Goal: Task Accomplishment & Management: Manage account settings

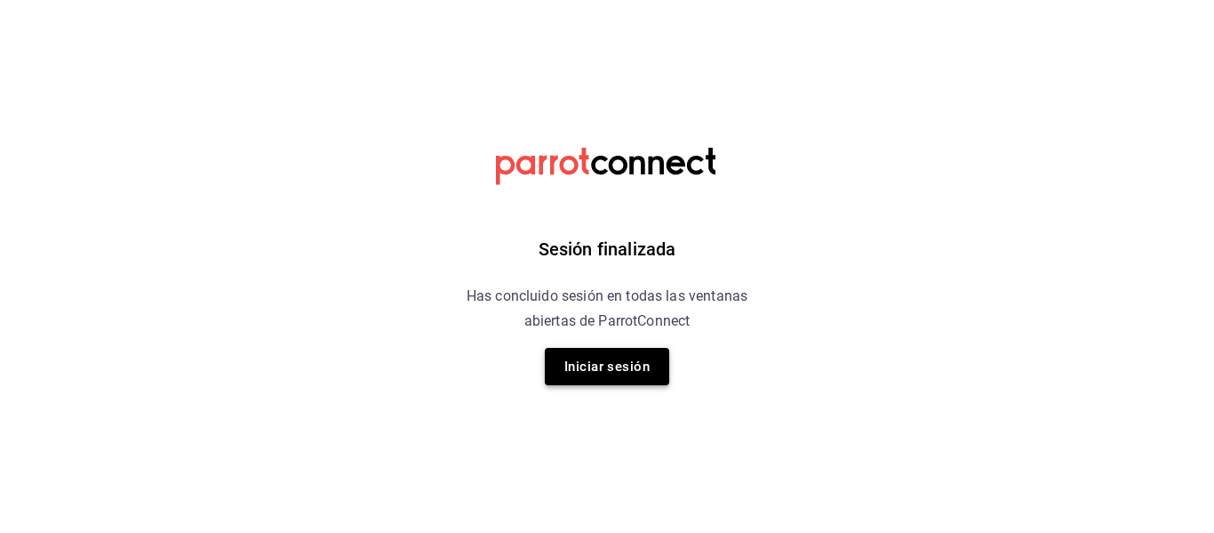
click at [599, 365] on button "Iniciar sesión" at bounding box center [607, 366] width 124 height 37
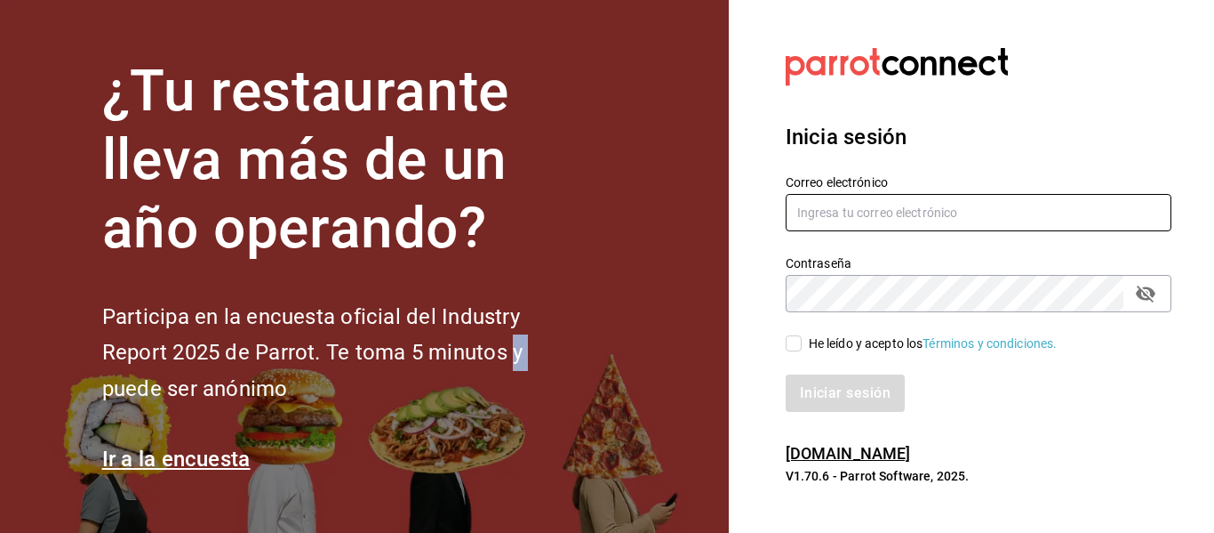
type input "[EMAIL_ADDRESS][DOMAIN_NAME]"
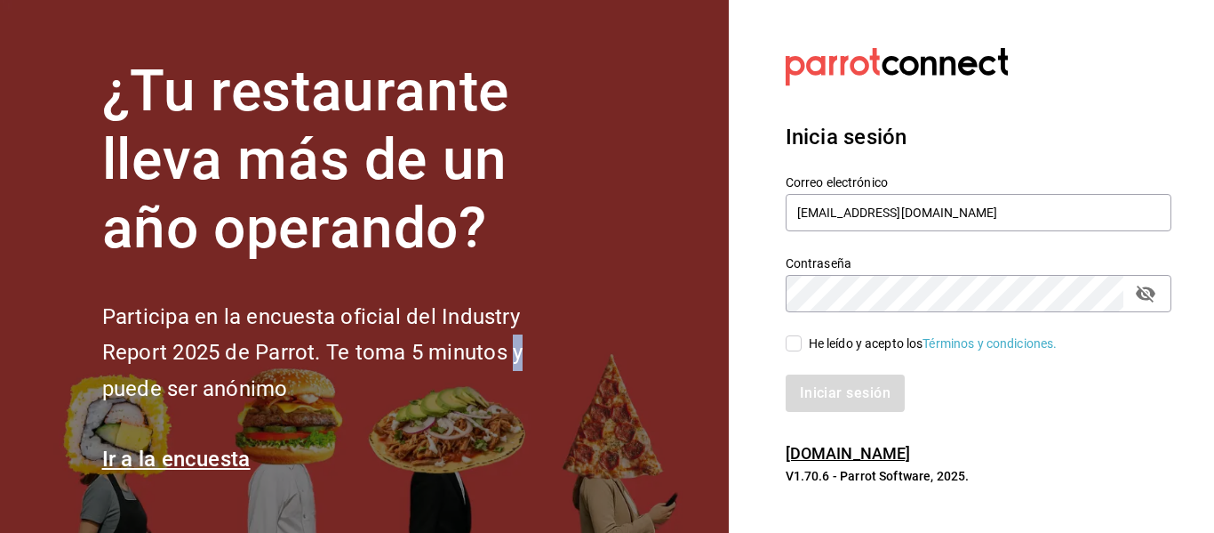
click at [599, 365] on section "¿Tu restaurante lleva más de un año operando? Participa en la encuesta oficial …" at bounding box center [364, 266] width 729 height 533
click at [797, 349] on input "He leído y acepto los Términos y condiciones." at bounding box center [794, 343] width 16 height 16
checkbox input "true"
click at [843, 383] on button "Iniciar sesión" at bounding box center [846, 392] width 121 height 37
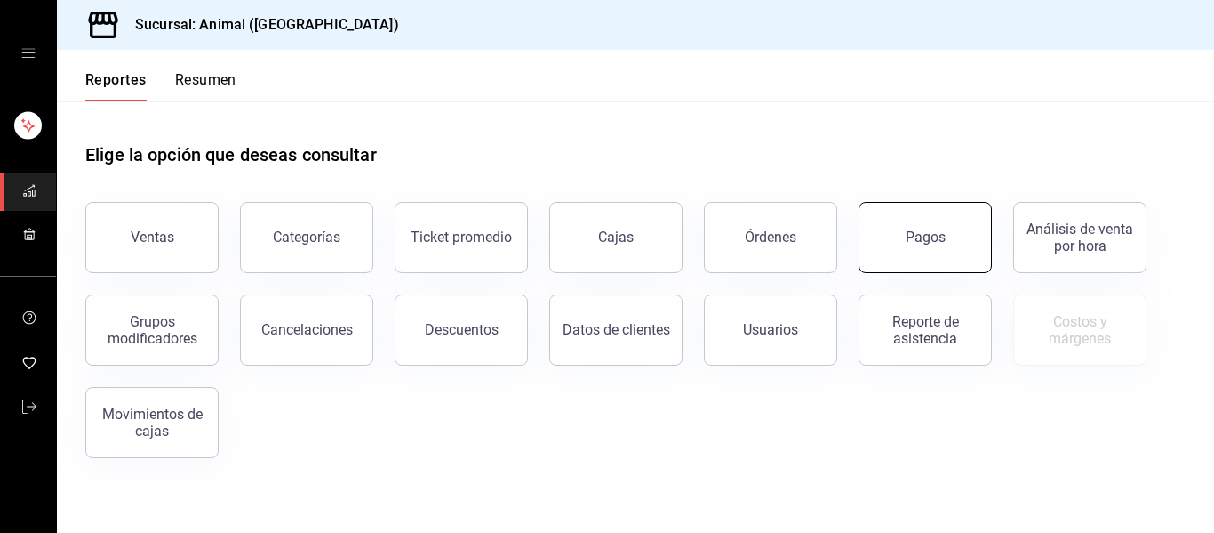
click at [937, 252] on button "Pagos" at bounding box center [925, 237] width 133 height 71
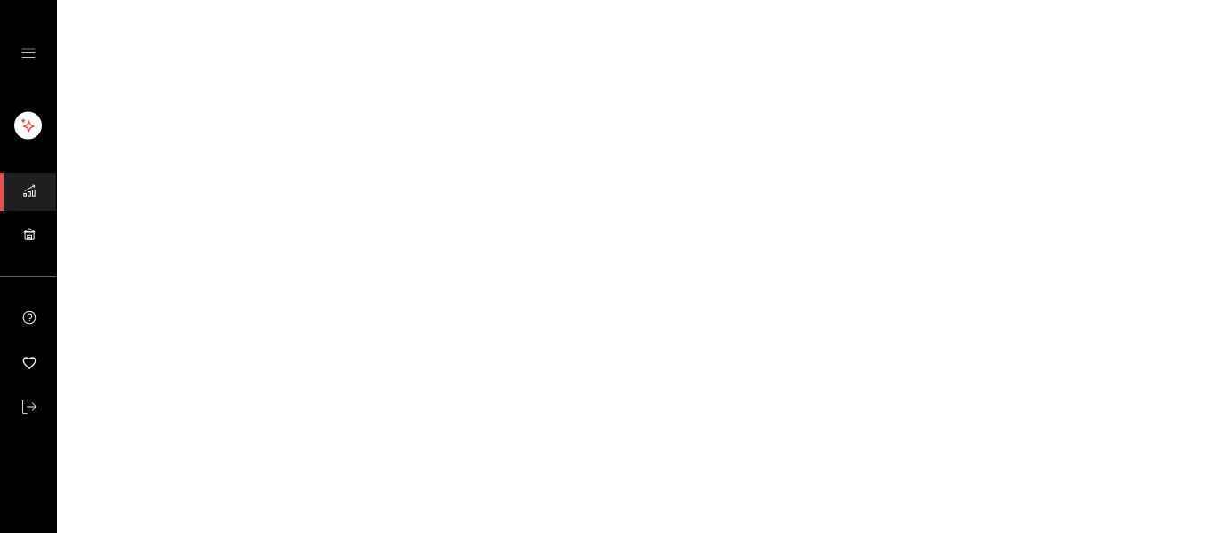
click at [937, 0] on html "GANA 1 MES GRATIS EN TU SUSCRIPCIÓN AQUÍ ¿Recuerdas cómo empezó tu restaurante?…" at bounding box center [607, 0] width 1214 height 0
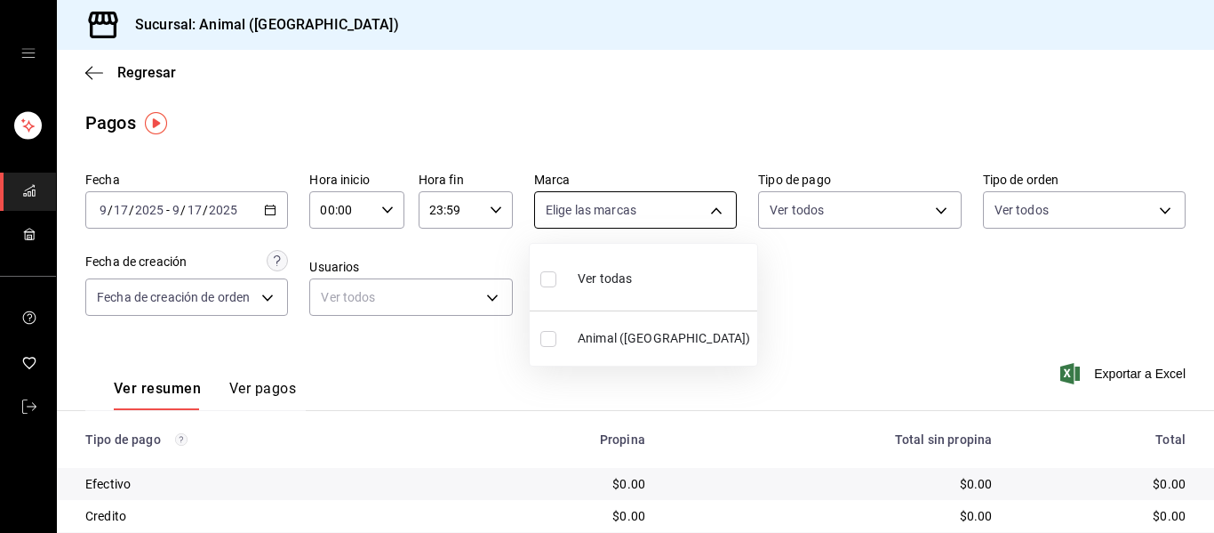
click at [714, 209] on body "Sucursal: Animal ([GEOGRAPHIC_DATA]) Regresar Pagos Fecha [DATE] [DATE] - [DATE…" at bounding box center [607, 266] width 1214 height 533
click at [594, 284] on div "Ver todas" at bounding box center [587, 277] width 92 height 38
type input "96838179-8fbb-4073-aae3-1789726318c8"
checkbox input "true"
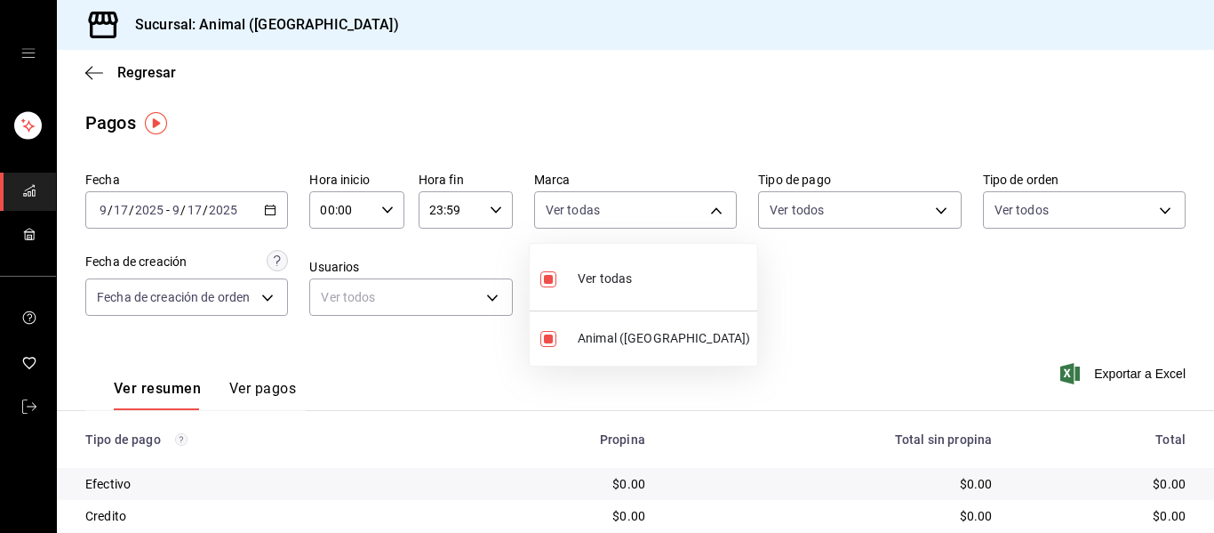
click at [791, 298] on div at bounding box center [607, 266] width 1214 height 533
